Goal: Information Seeking & Learning: Learn about a topic

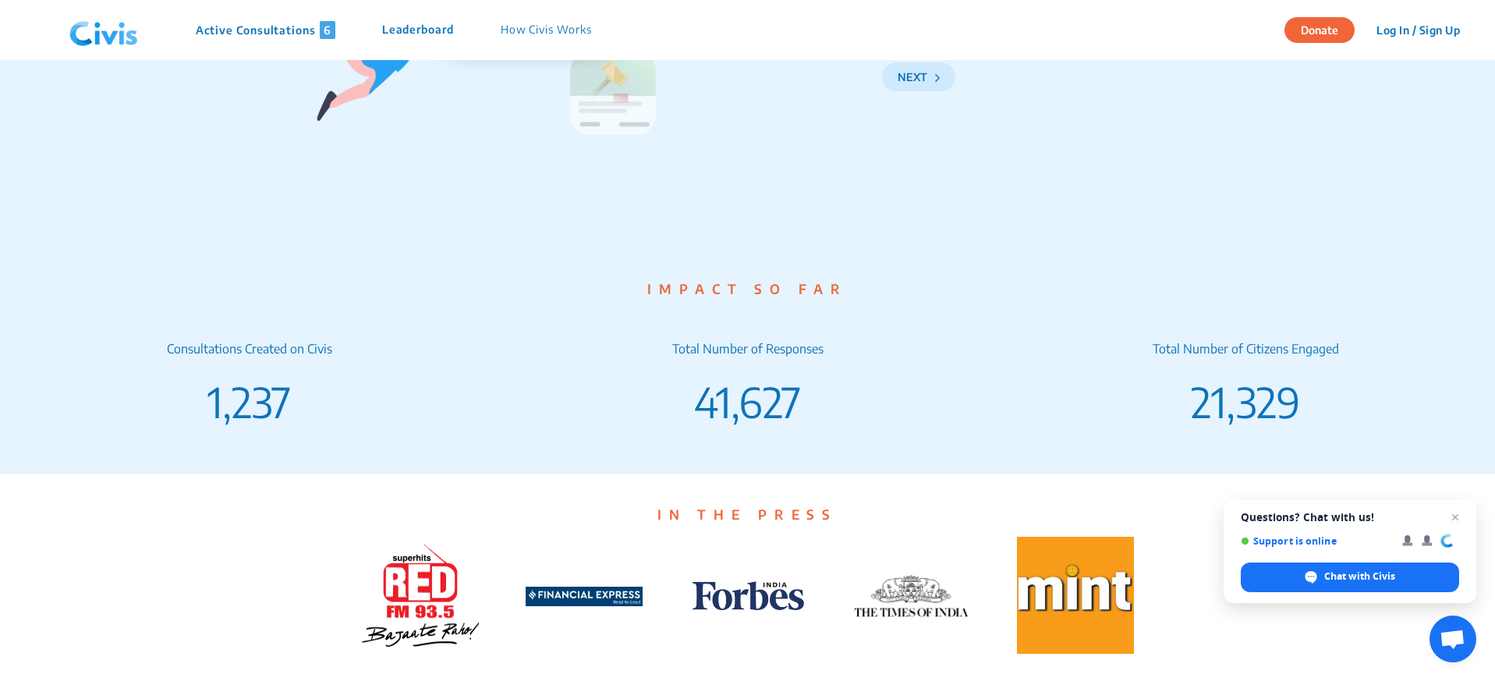
scroll to position [2438, 0]
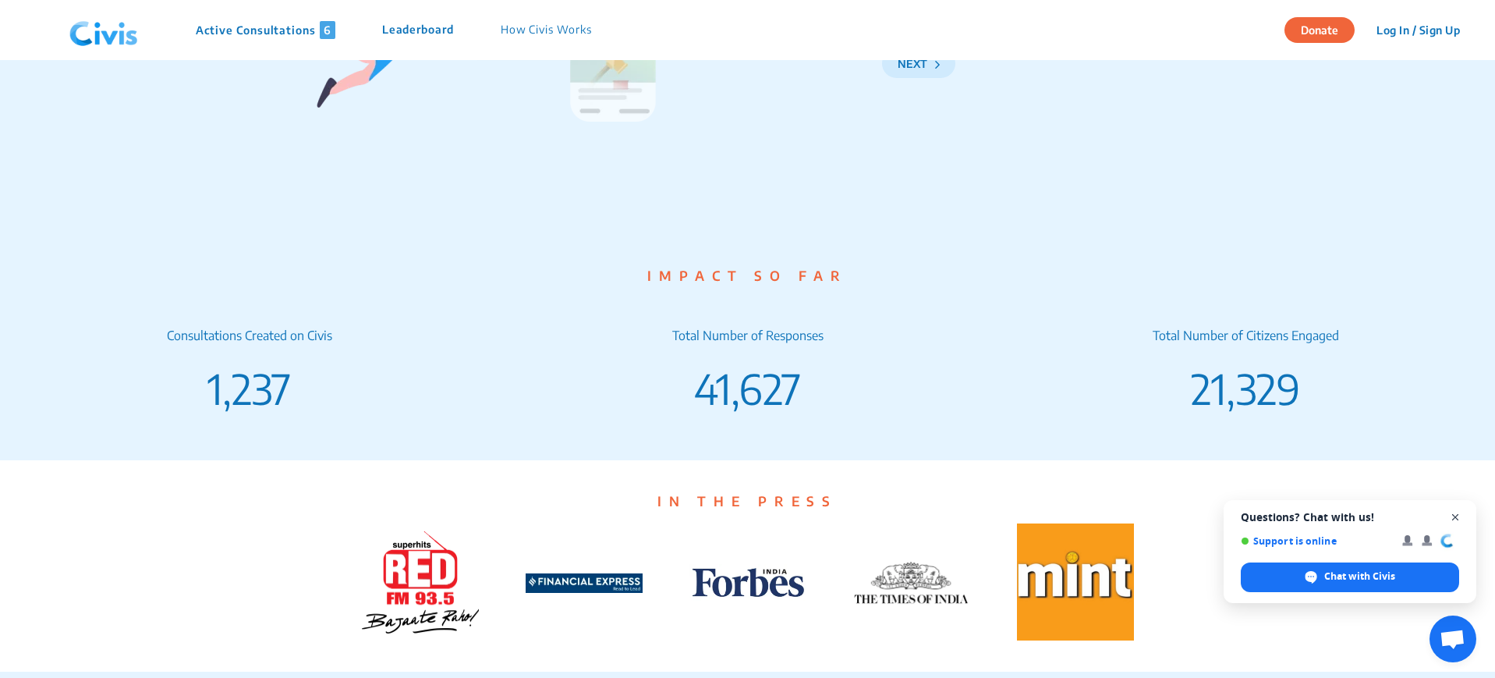
click at [1454, 515] on span "Close chat" at bounding box center [1456, 518] width 20 height 20
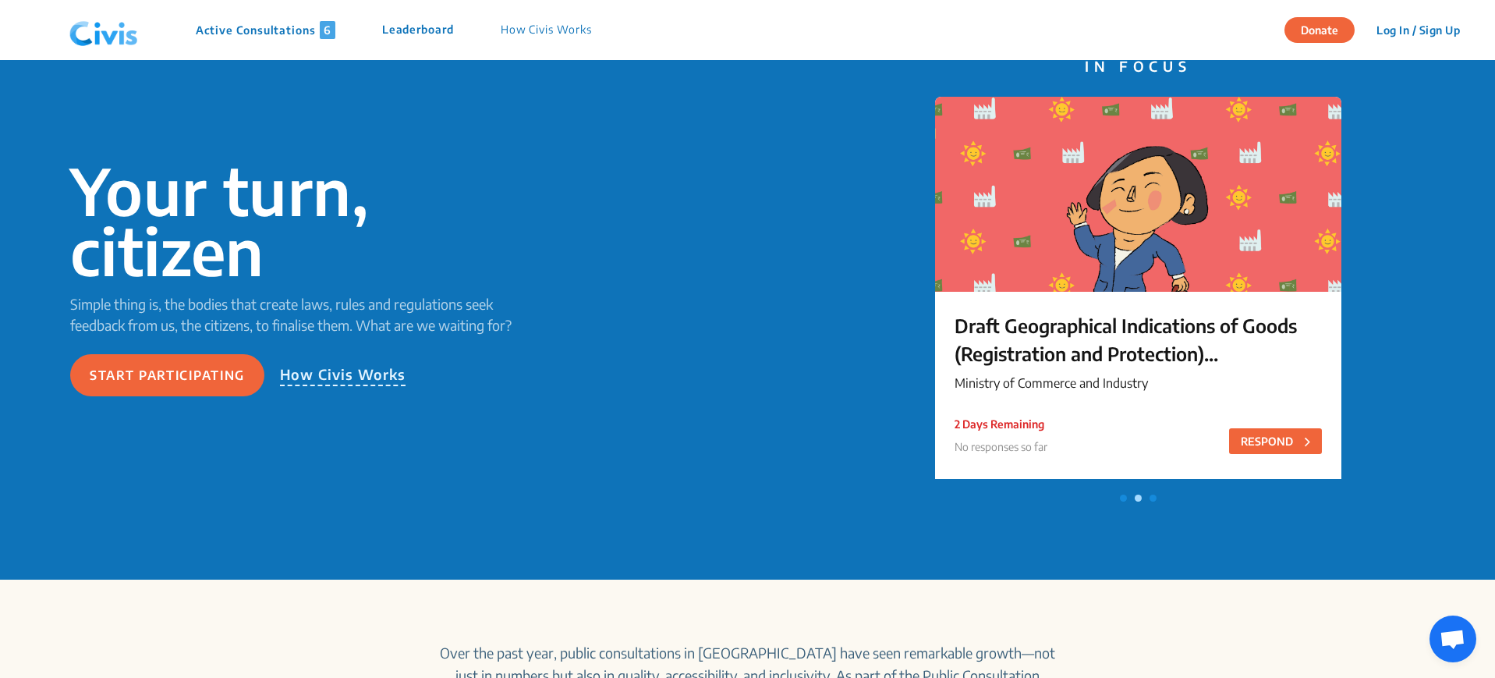
scroll to position [0, 0]
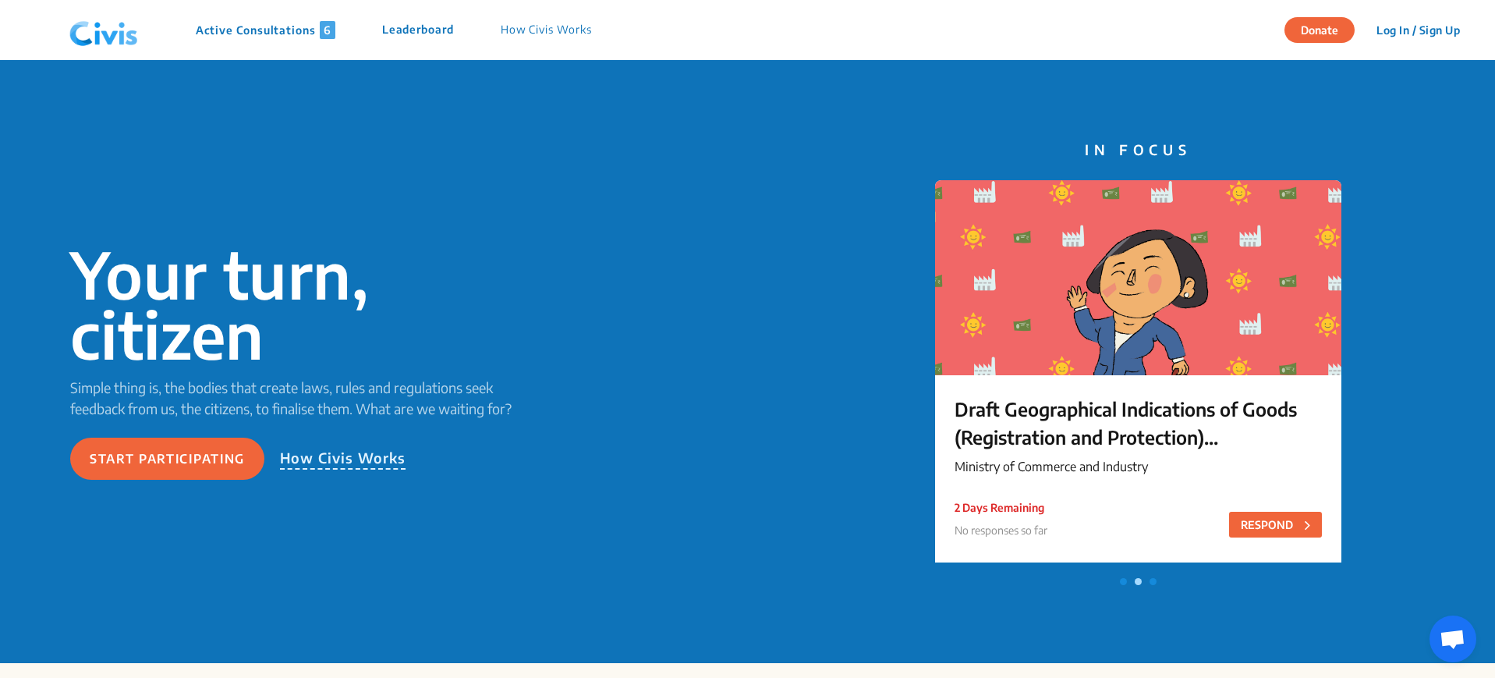
click at [280, 31] on p "Active Consultations 6" at bounding box center [266, 30] width 140 height 18
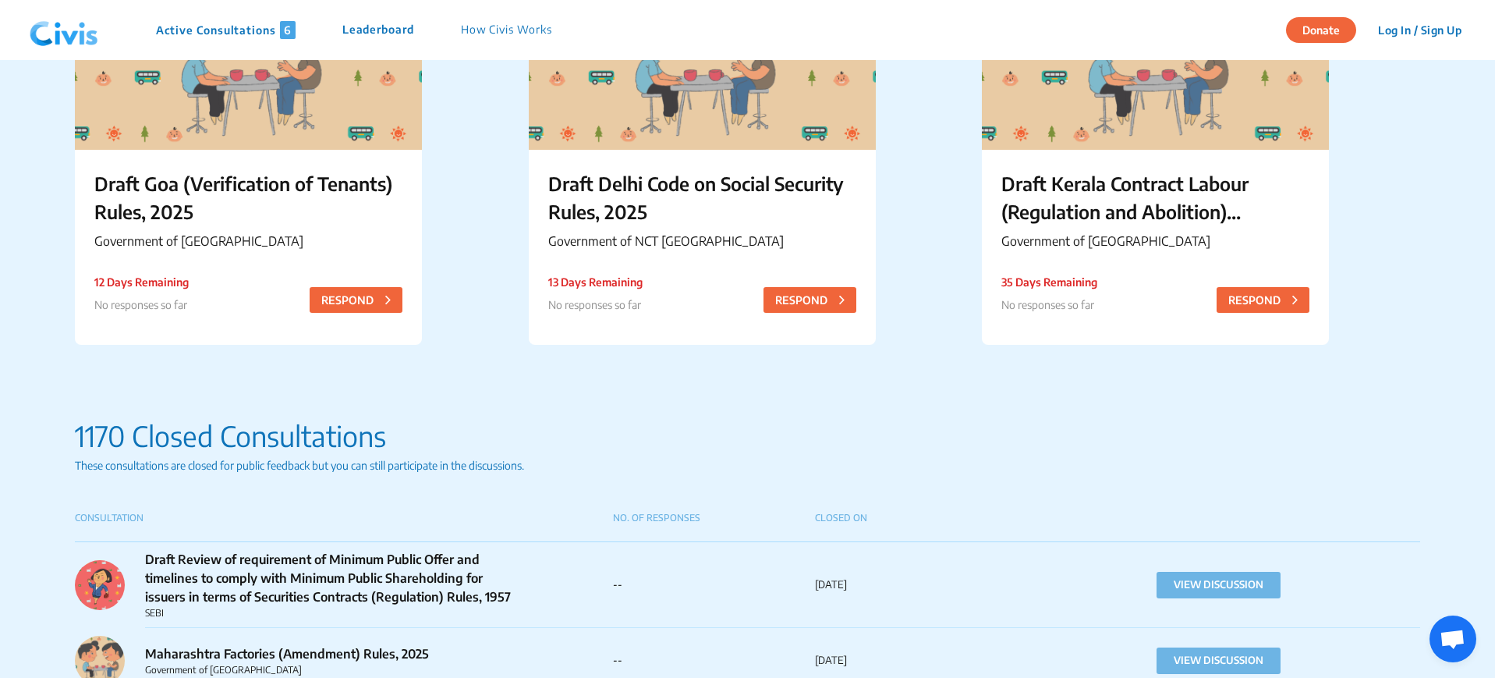
scroll to position [878, 0]
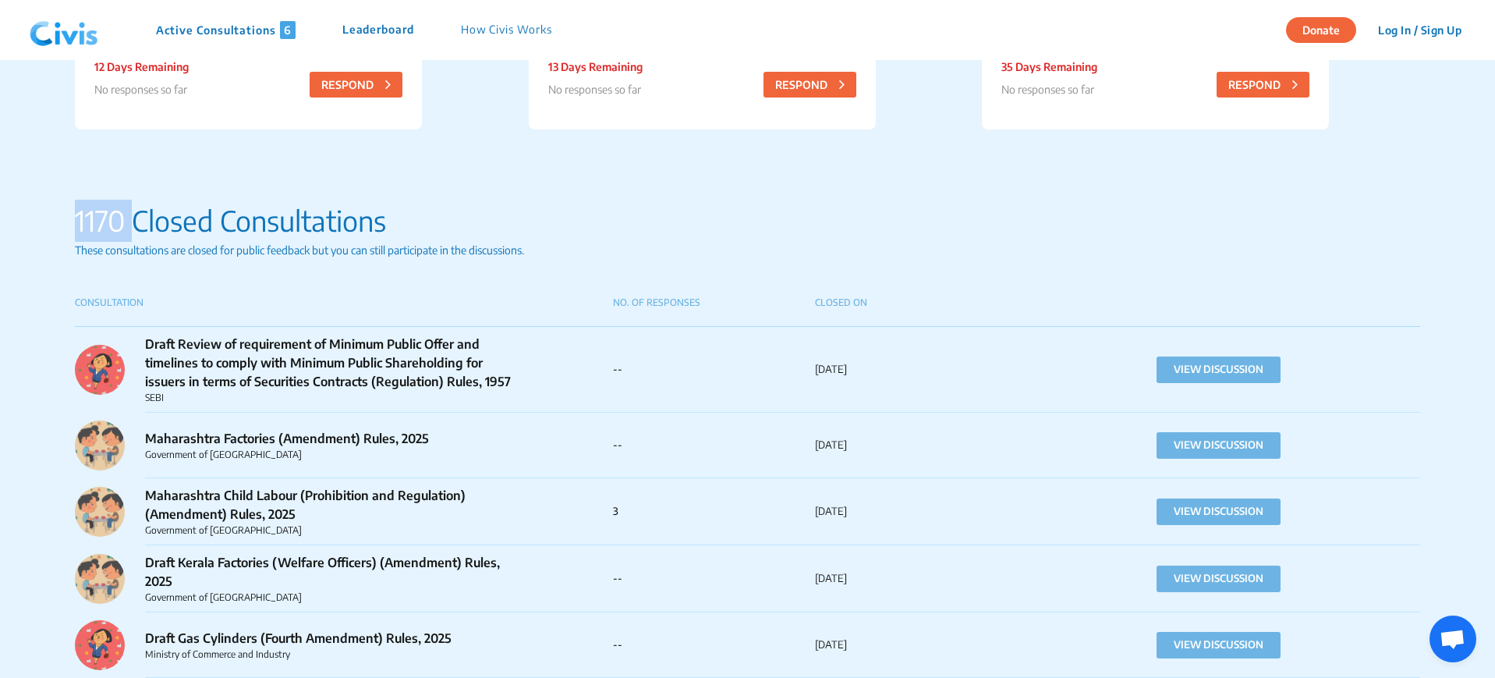
drag, startPoint x: 60, startPoint y: 220, endPoint x: 129, endPoint y: 225, distance: 69.6
click at [133, 223] on p "1170 Closed Consultations" at bounding box center [748, 221] width 1346 height 42
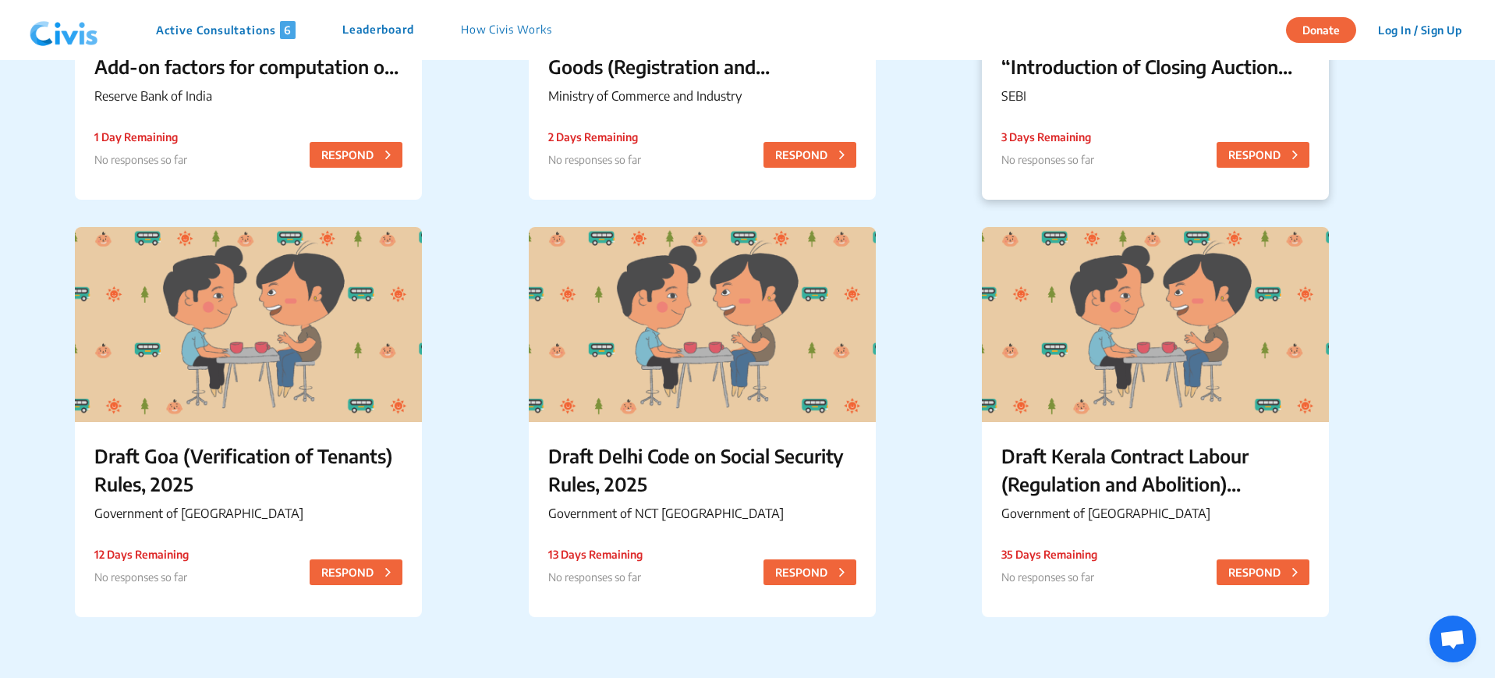
scroll to position [195, 0]
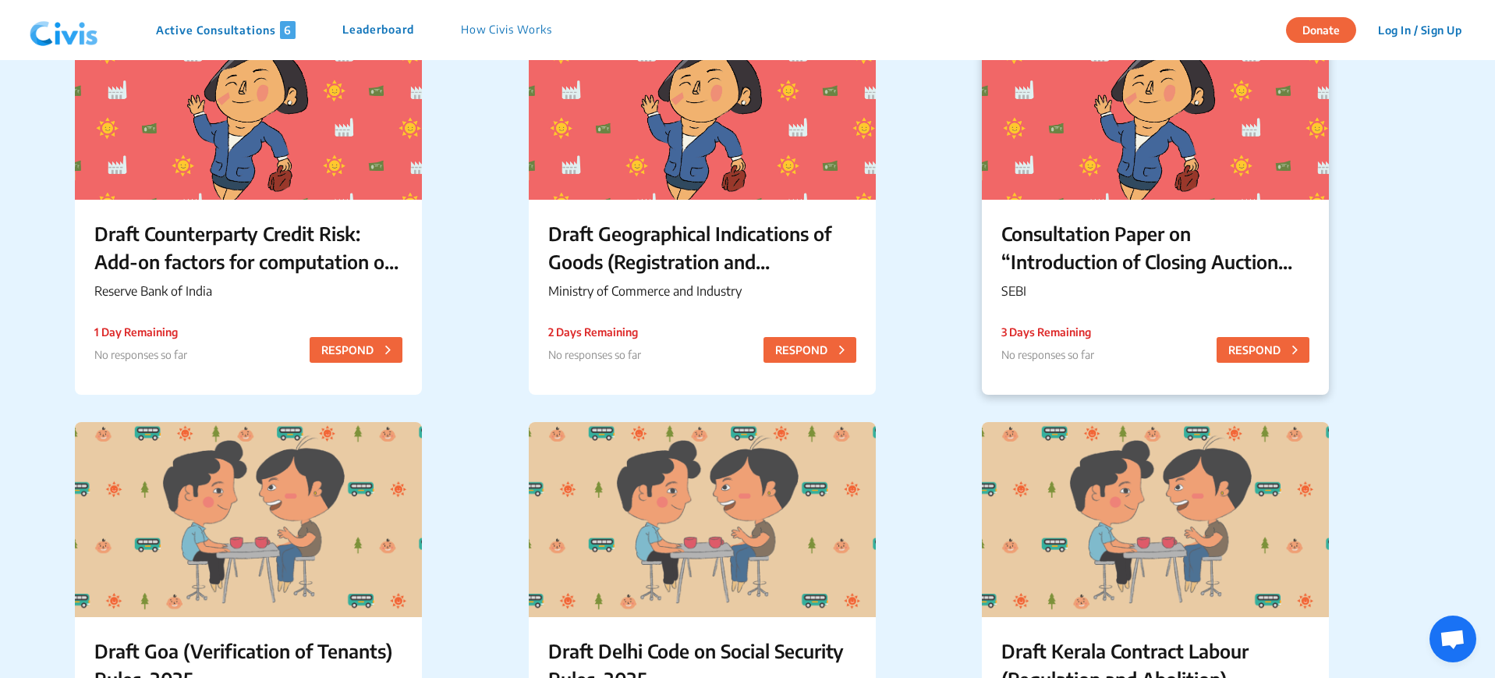
click at [1099, 256] on p "Consultation Paper on “Introduction of Closing Auction Session in the Equity Ca…" at bounding box center [1156, 247] width 308 height 56
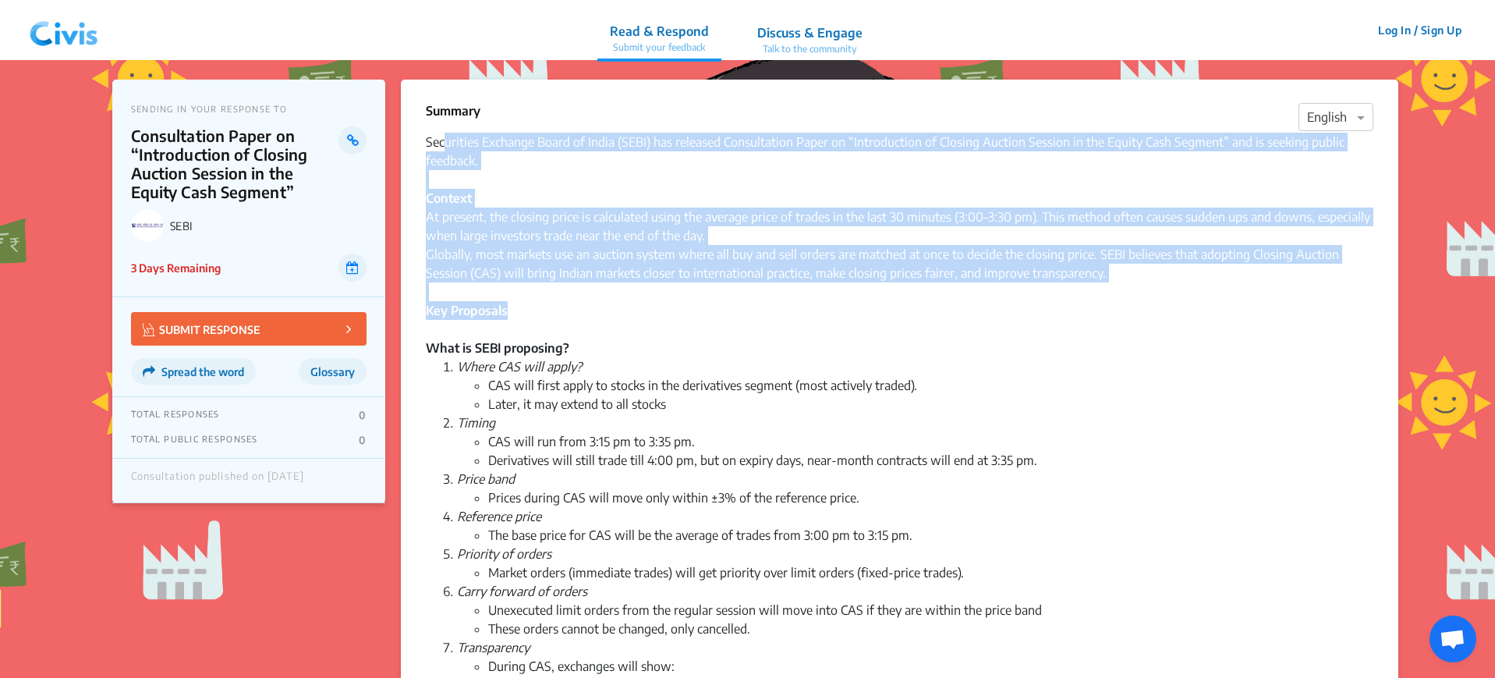
drag, startPoint x: 447, startPoint y: 151, endPoint x: 609, endPoint y: 311, distance: 227.8
click at [609, 311] on div "Securities Exchange Board of India (SEBI) has released Consultation Paper on “I…" at bounding box center [900, 504] width 948 height 743
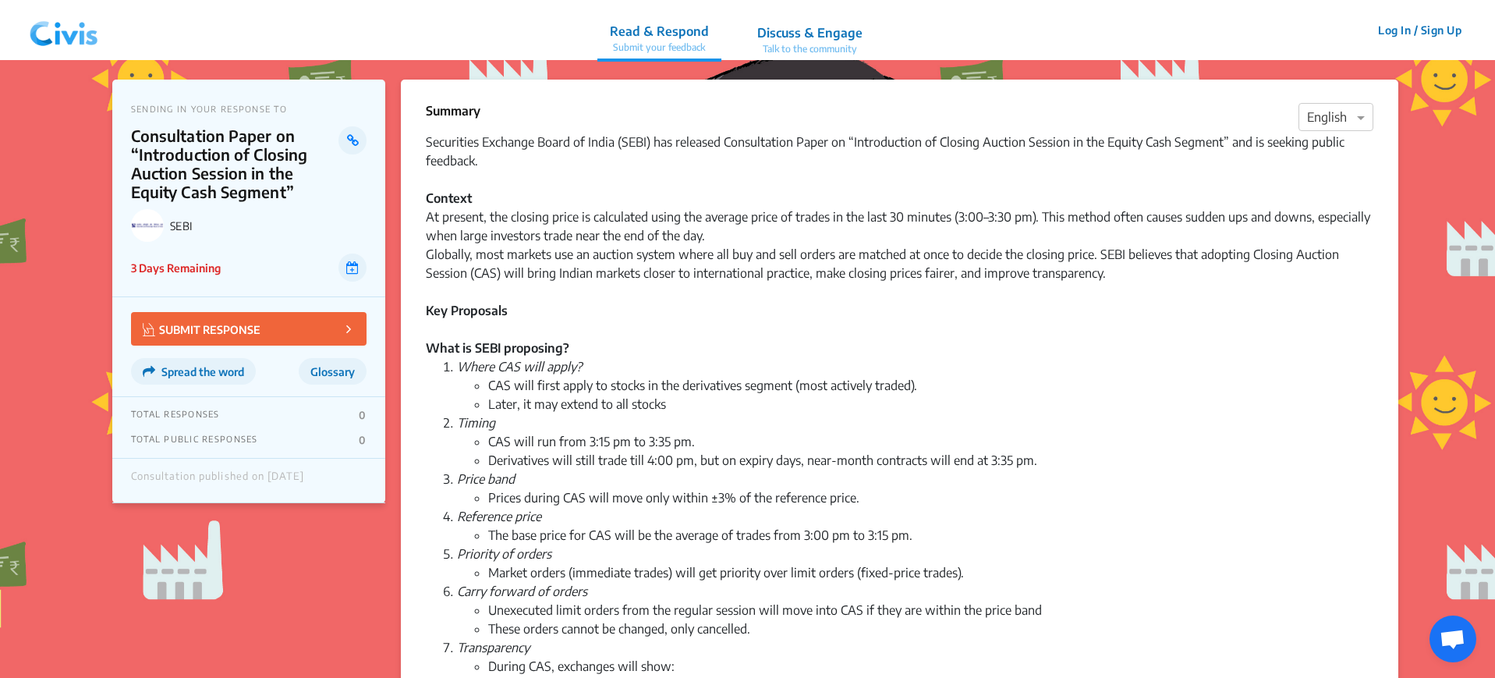
drag, startPoint x: 601, startPoint y: 378, endPoint x: 579, endPoint y: 403, distance: 33.2
click at [601, 378] on li "CAS will first apply to stocks in the derivatives segment (most actively traded…" at bounding box center [930, 385] width 885 height 19
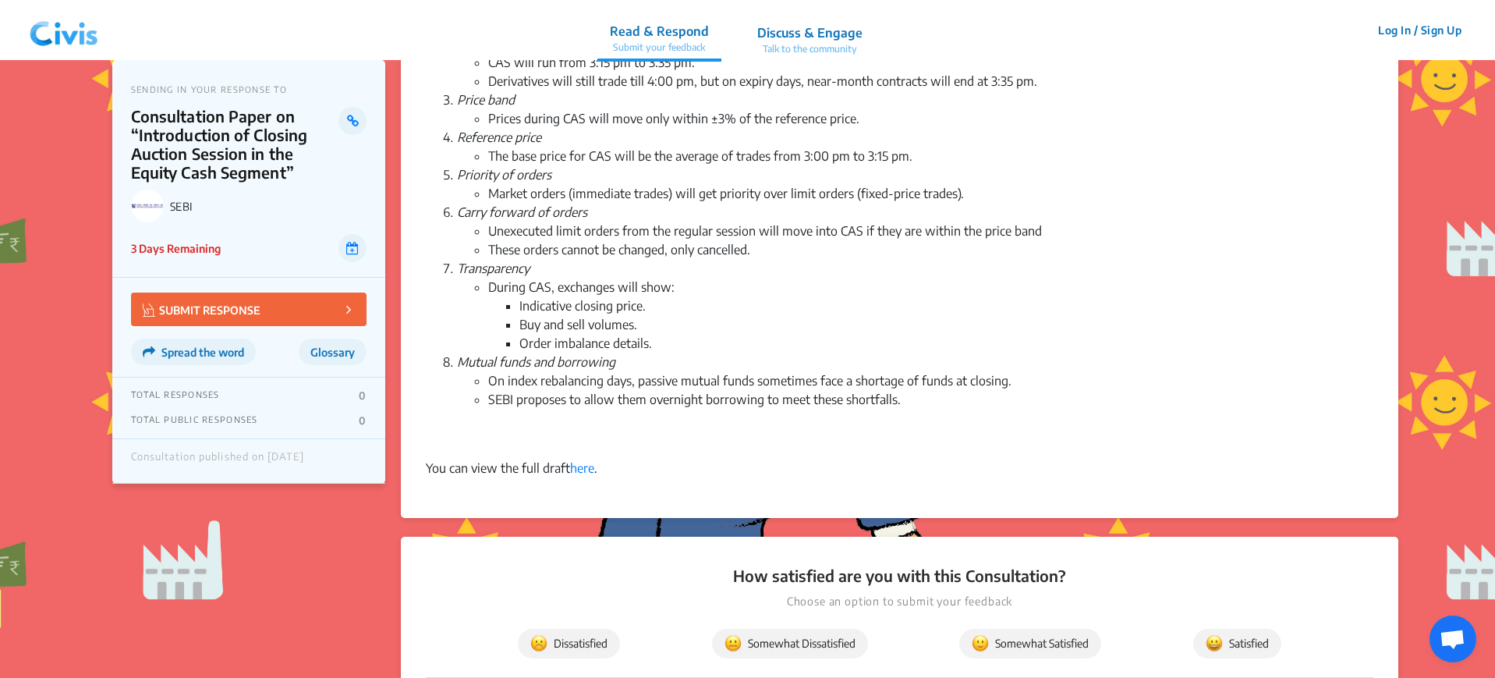
scroll to position [488, 0]
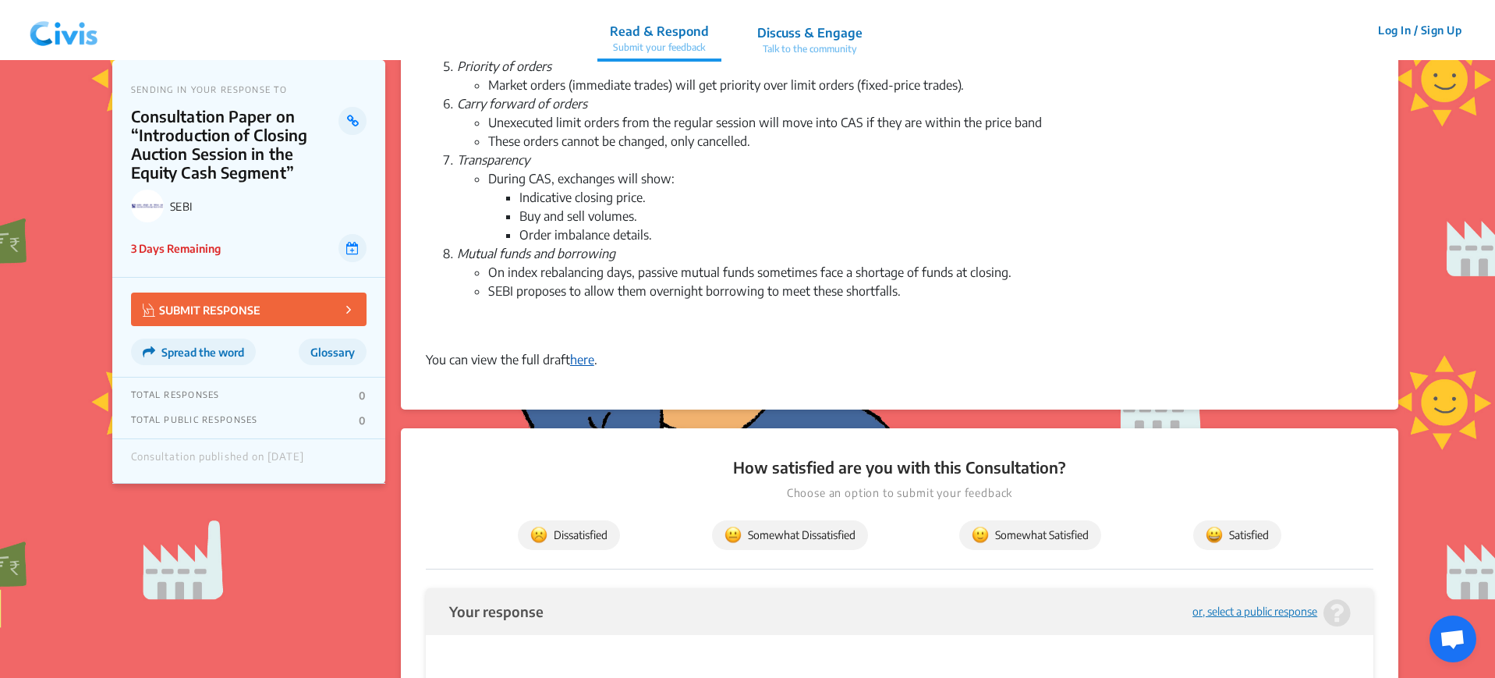
click at [586, 359] on link "here" at bounding box center [582, 360] width 24 height 16
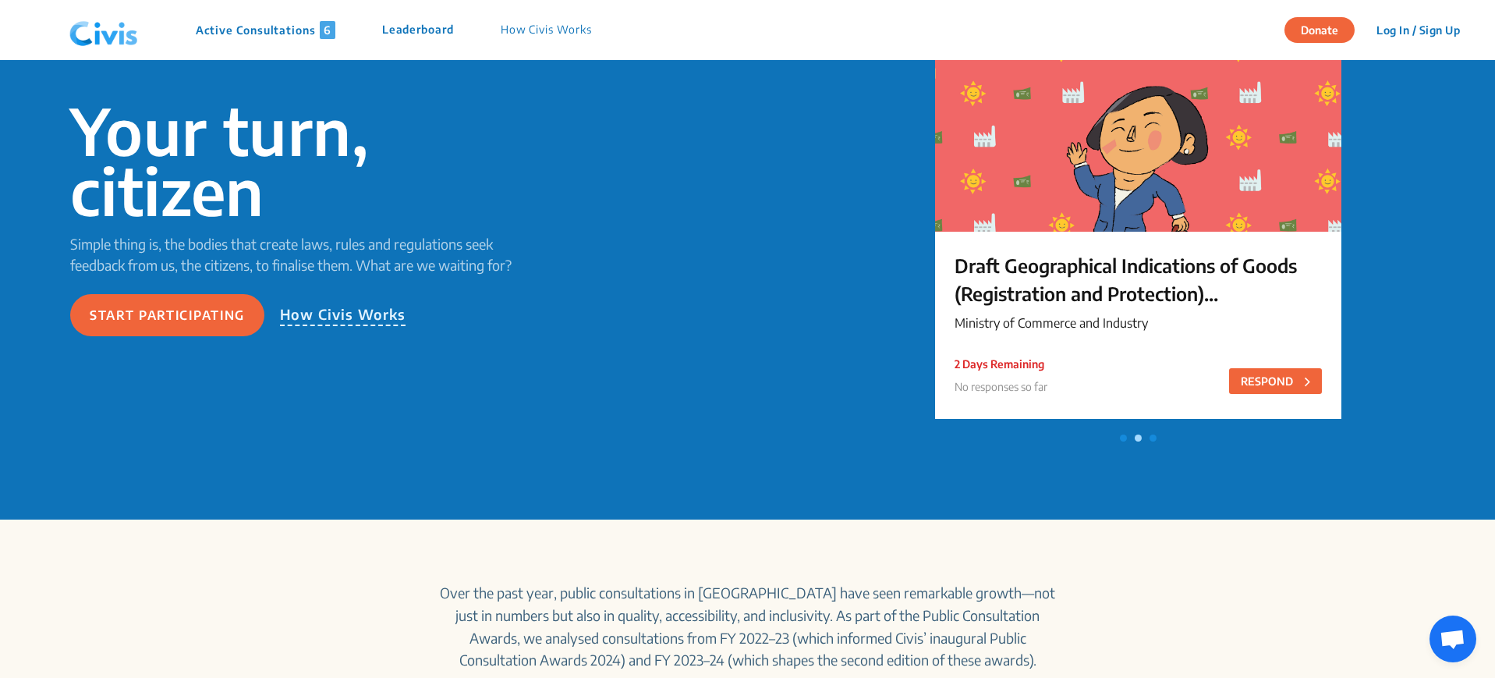
scroll to position [98, 0]
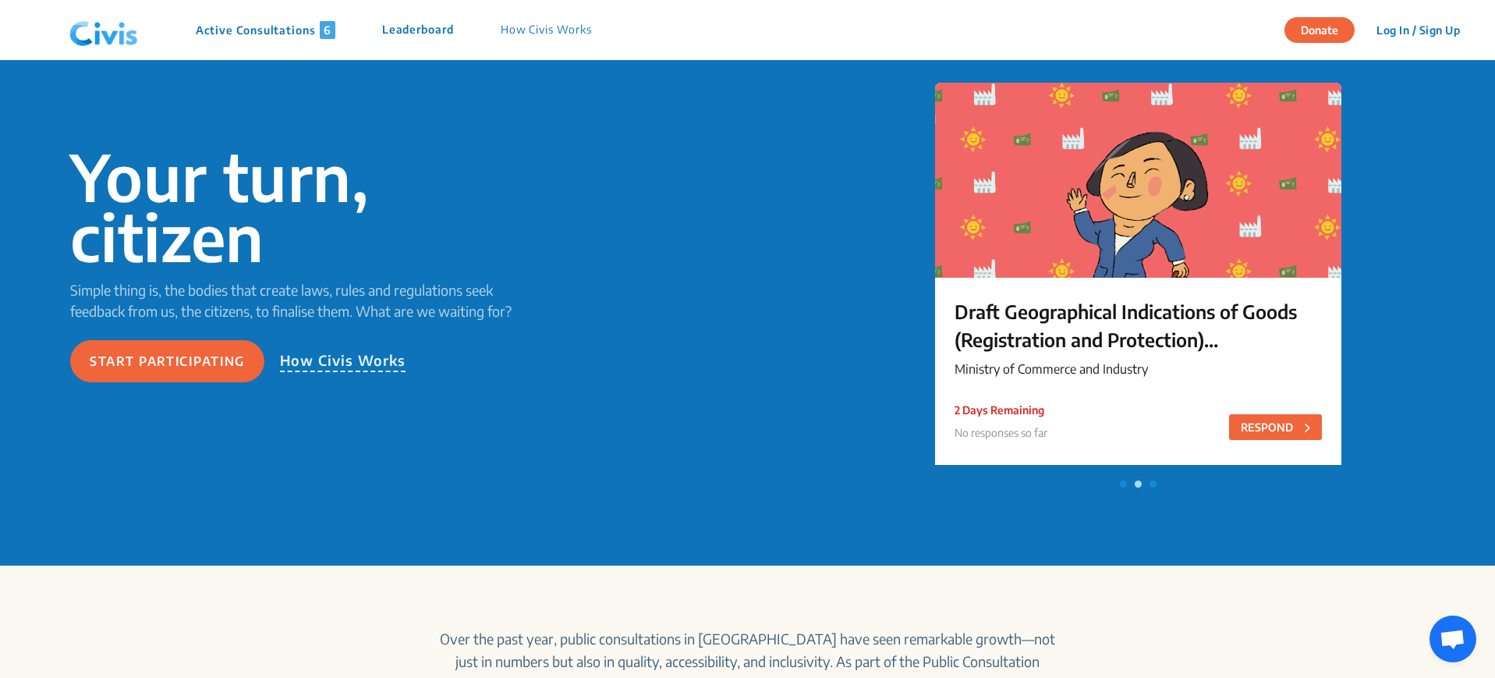
click at [268, 36] on p "Active Consultations 6" at bounding box center [266, 30] width 140 height 18
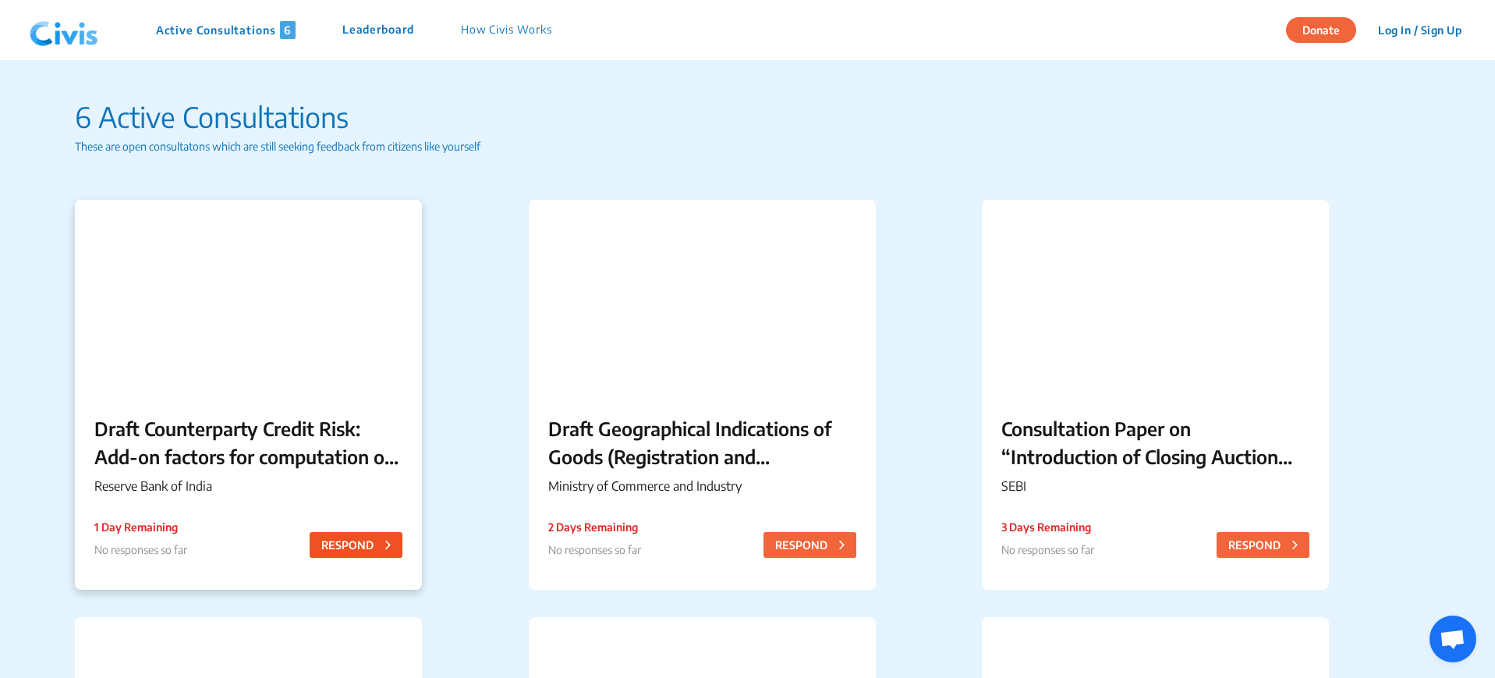
click at [346, 552] on button "RESPOND" at bounding box center [356, 545] width 93 height 26
